Goal: Task Accomplishment & Management: Manage account settings

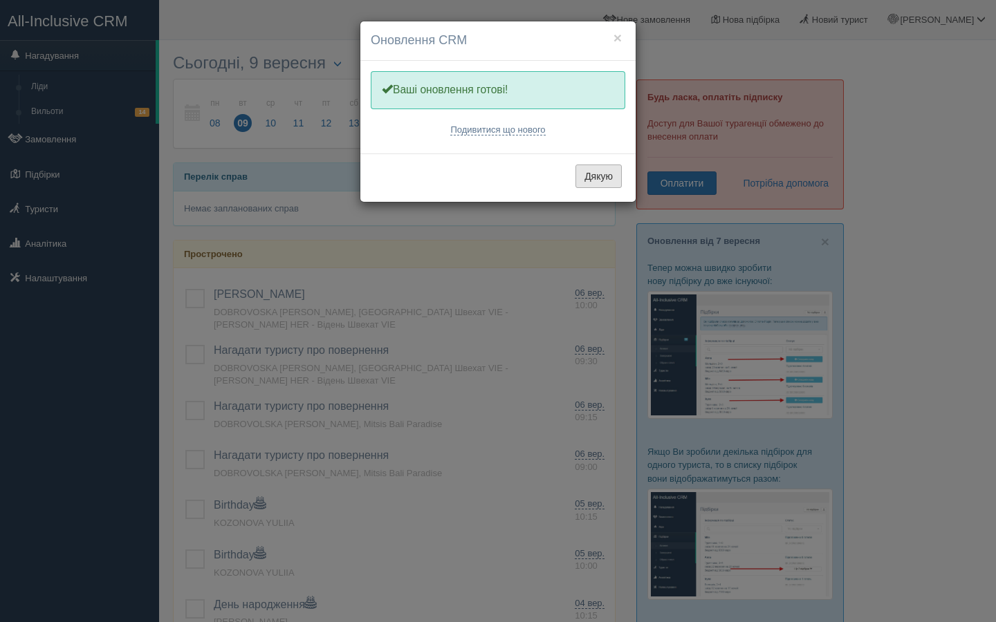
click at [601, 176] on button "Дякую" at bounding box center [598, 177] width 46 height 24
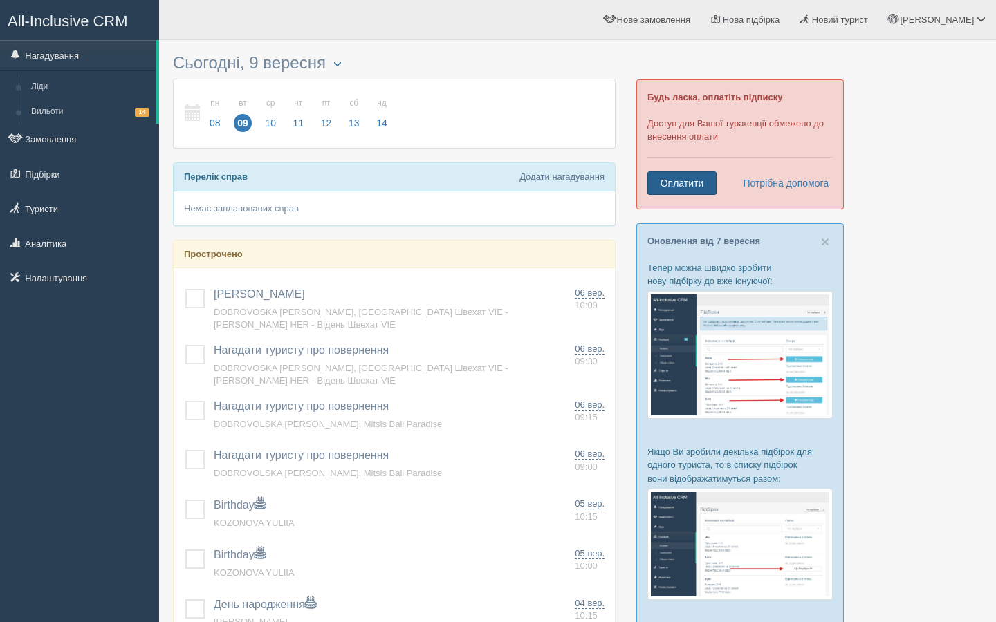
click at [685, 184] on link "Оплатити" at bounding box center [681, 183] width 69 height 24
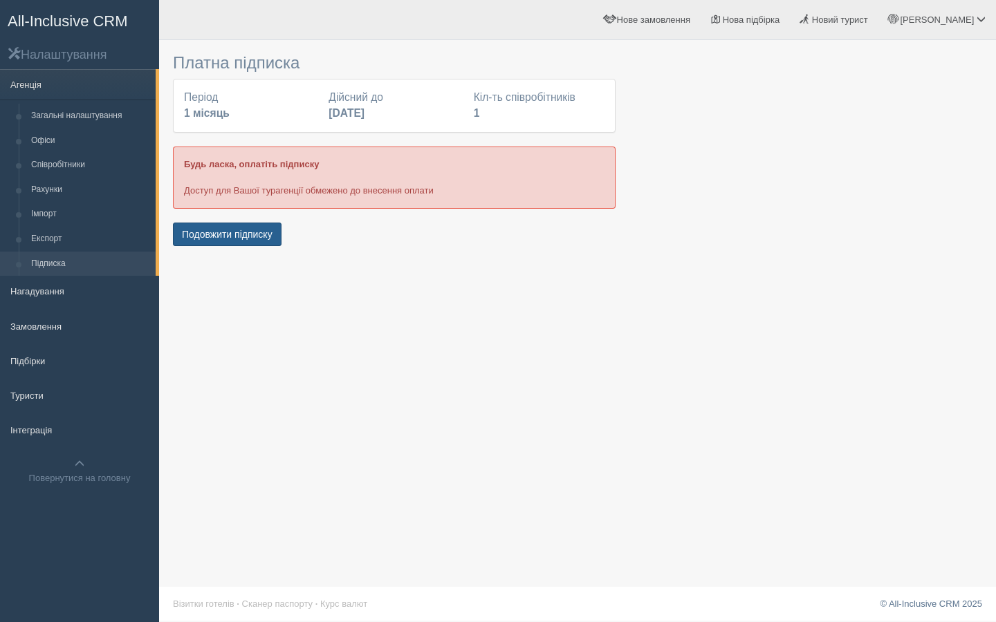
click at [194, 239] on button "Подовжити підписку" at bounding box center [227, 235] width 109 height 24
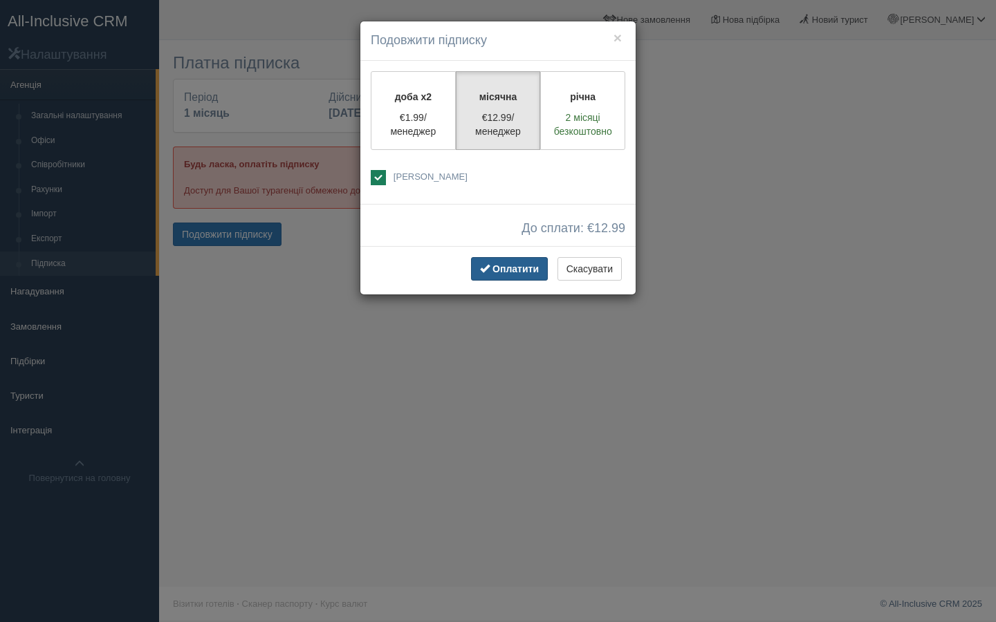
click at [503, 269] on span "Оплатити" at bounding box center [515, 268] width 46 height 11
